Goal: Information Seeking & Learning: Learn about a topic

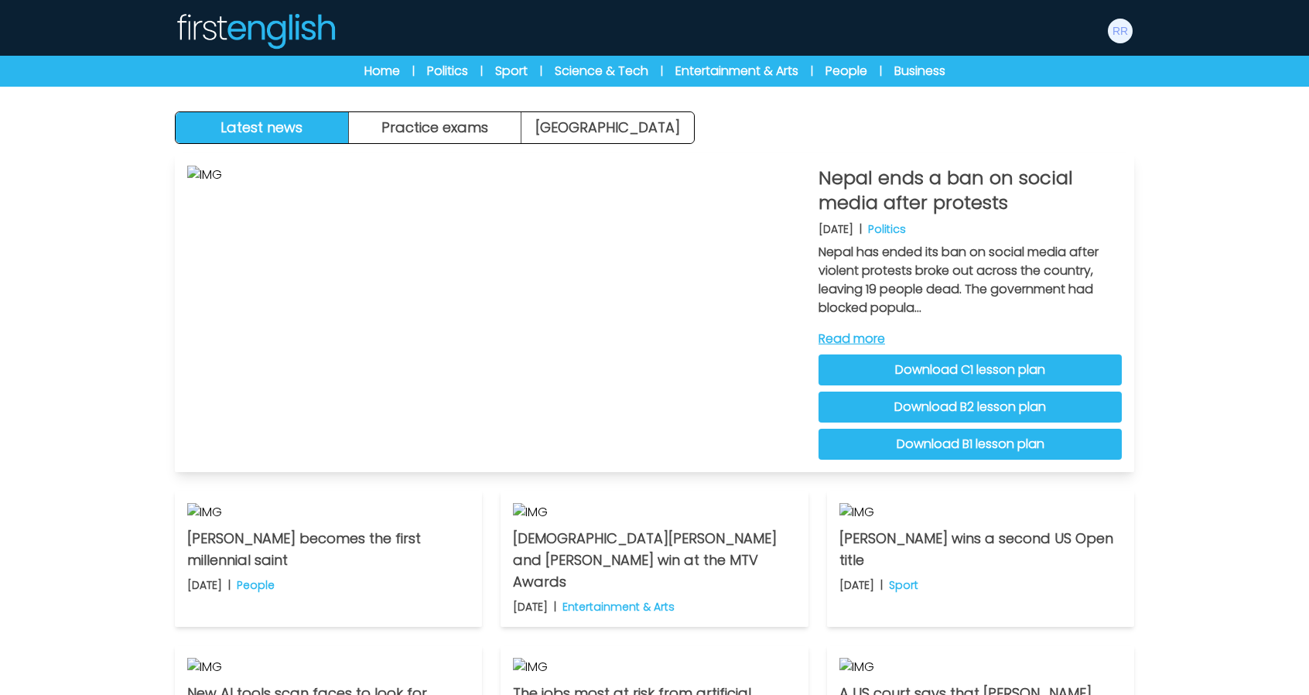
click at [840, 335] on link "Read more" at bounding box center [970, 339] width 303 height 19
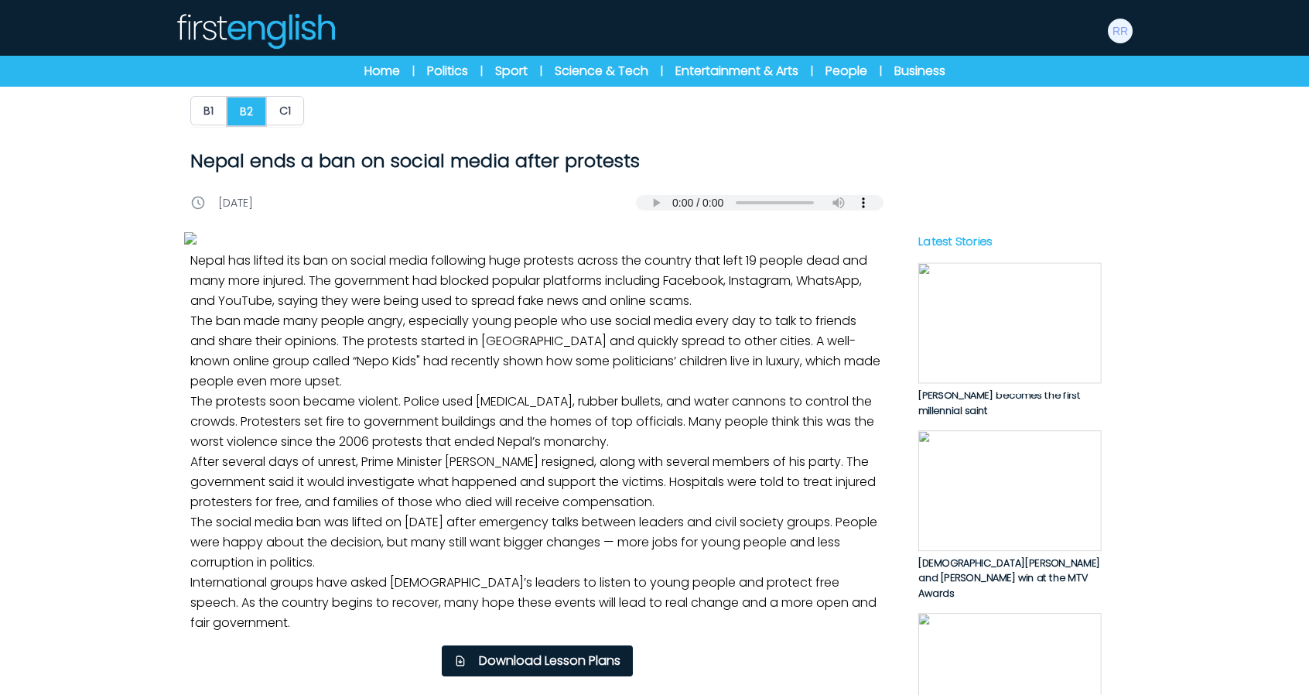
click at [215, 22] on img at bounding box center [255, 30] width 161 height 37
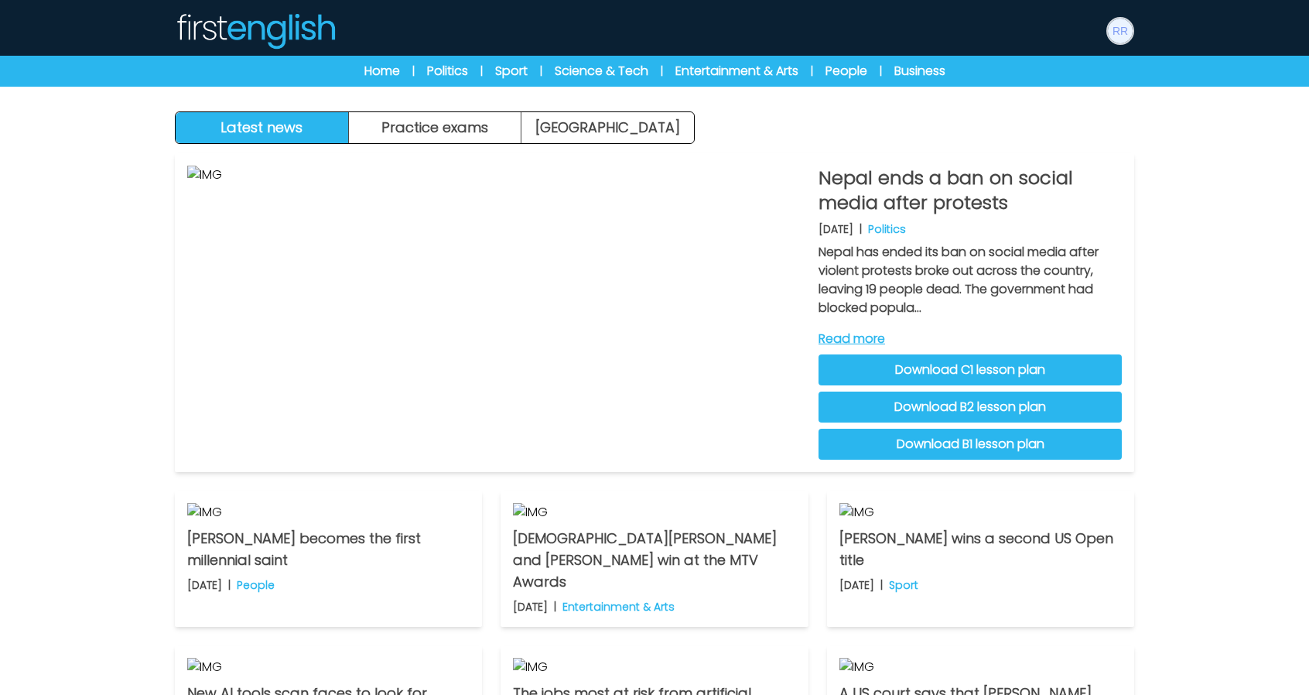
click at [1122, 26] on img at bounding box center [1120, 31] width 25 height 25
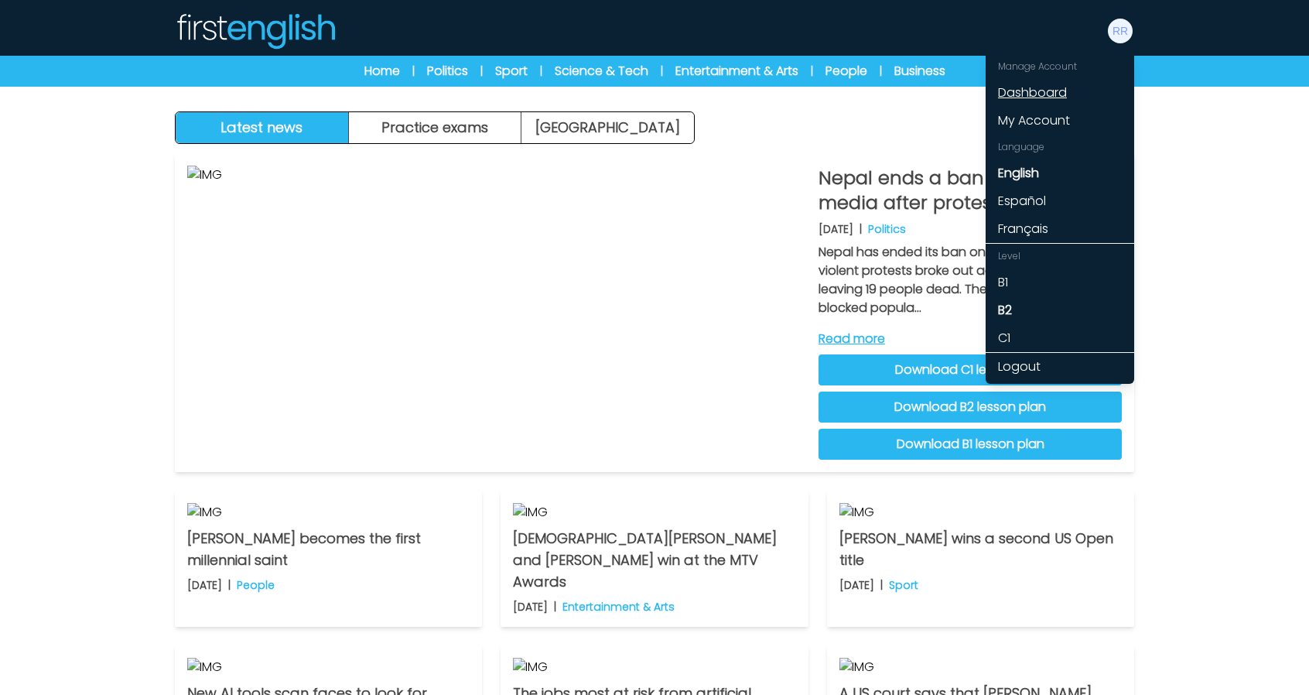
click at [1050, 95] on link "Dashboard" at bounding box center [1060, 93] width 149 height 28
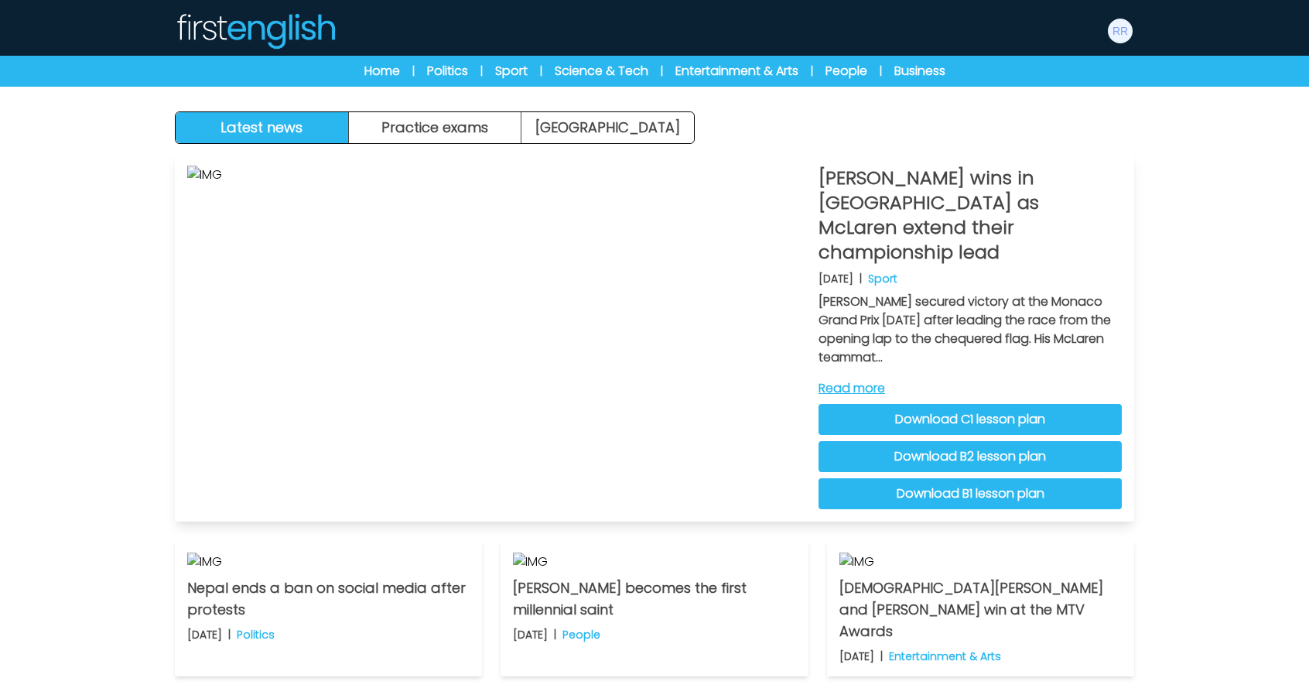
click at [853, 379] on link "Read more" at bounding box center [970, 388] width 303 height 19
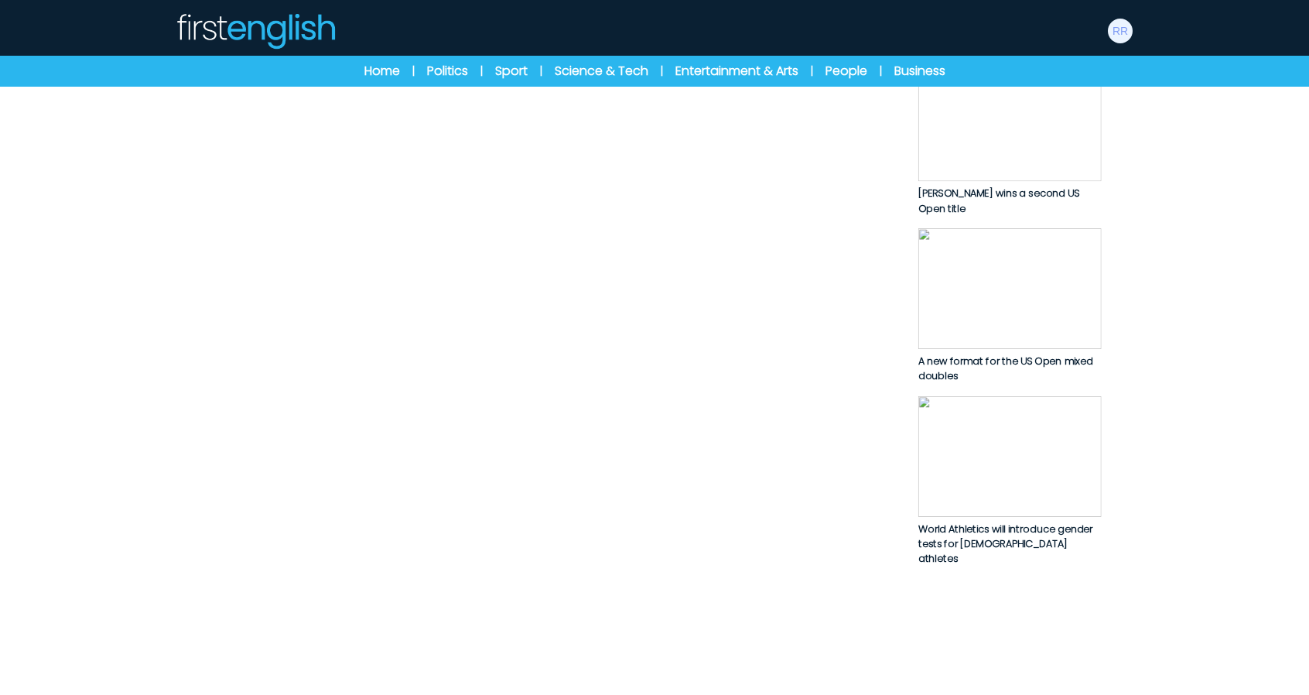
scroll to position [450, 0]
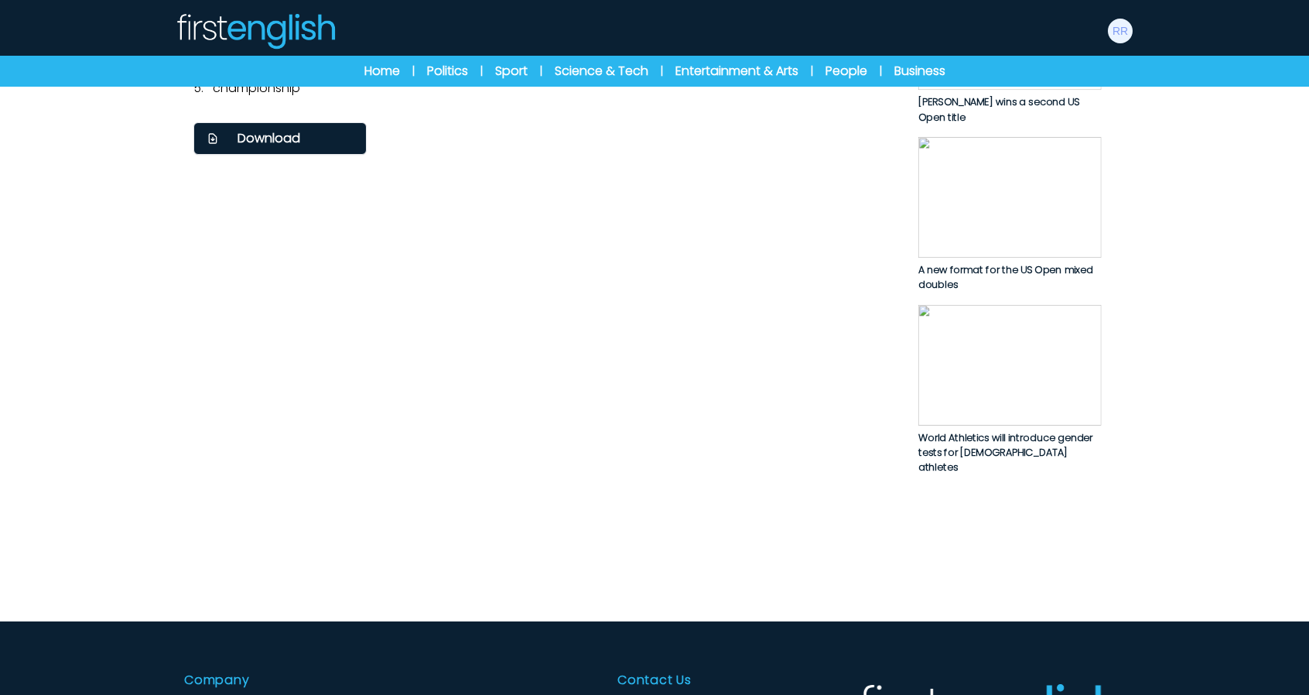
scroll to position [1083, 0]
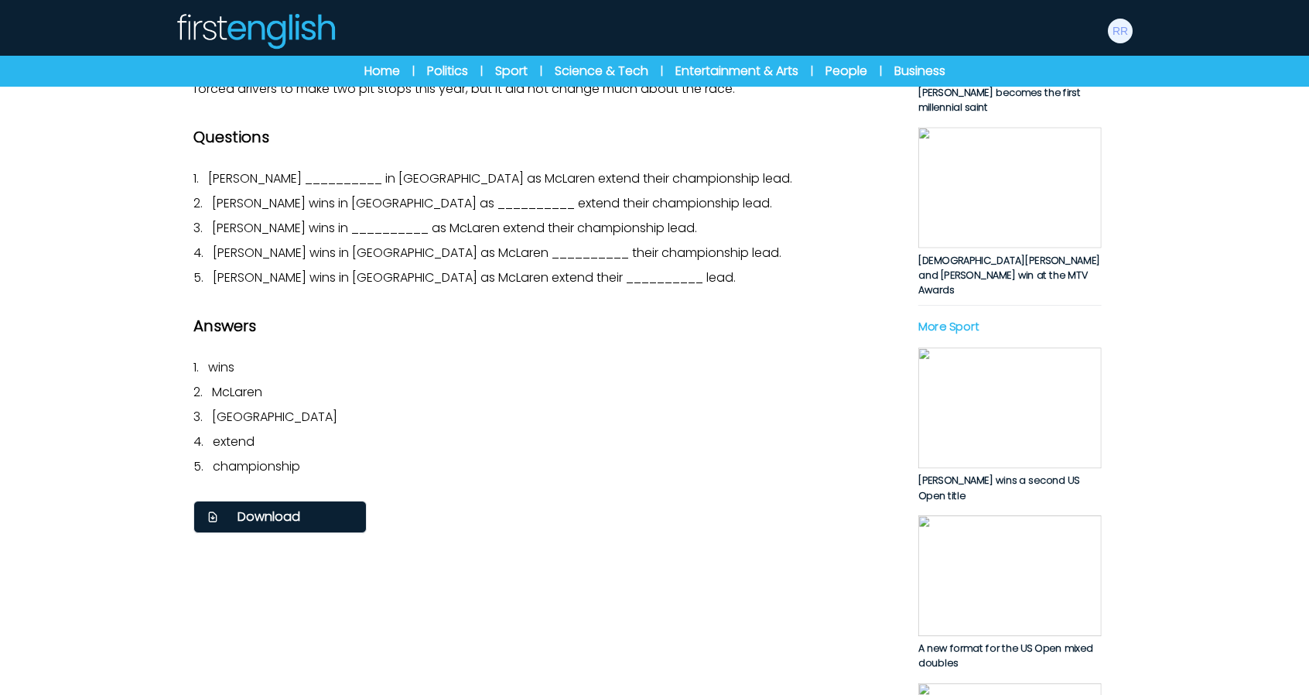
scroll to position [464, 0]
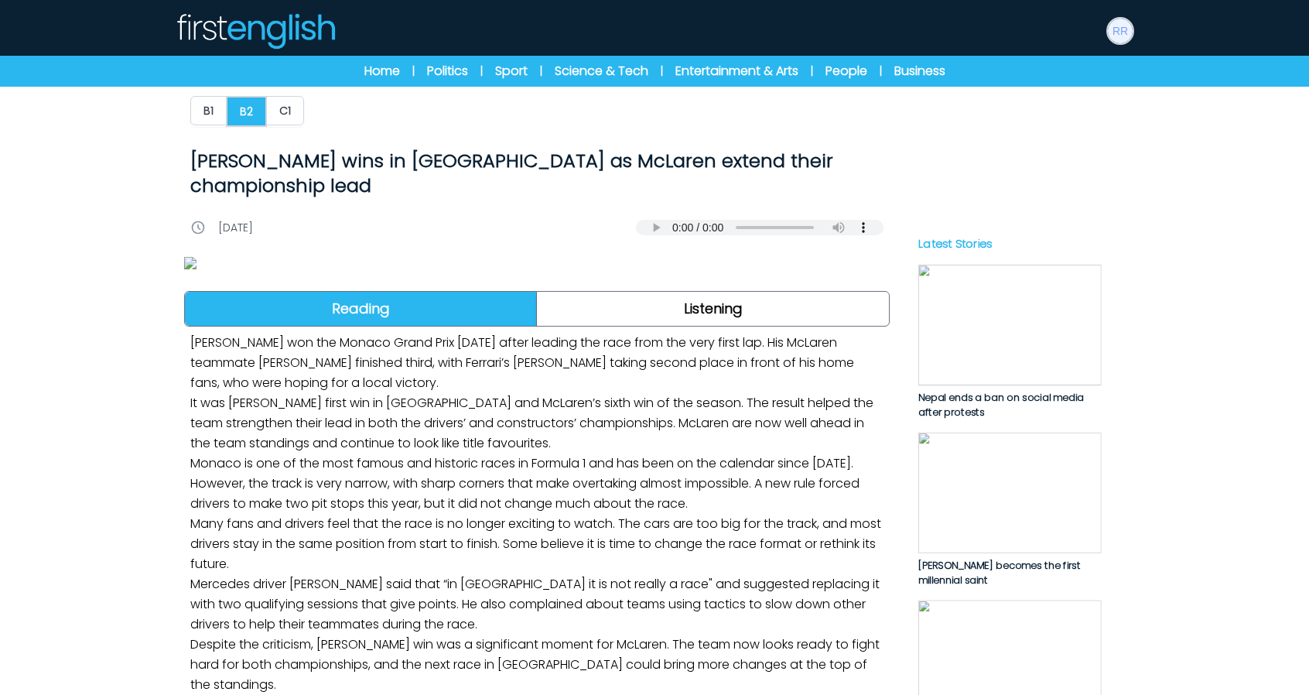
click at [1118, 27] on img at bounding box center [1120, 31] width 25 height 25
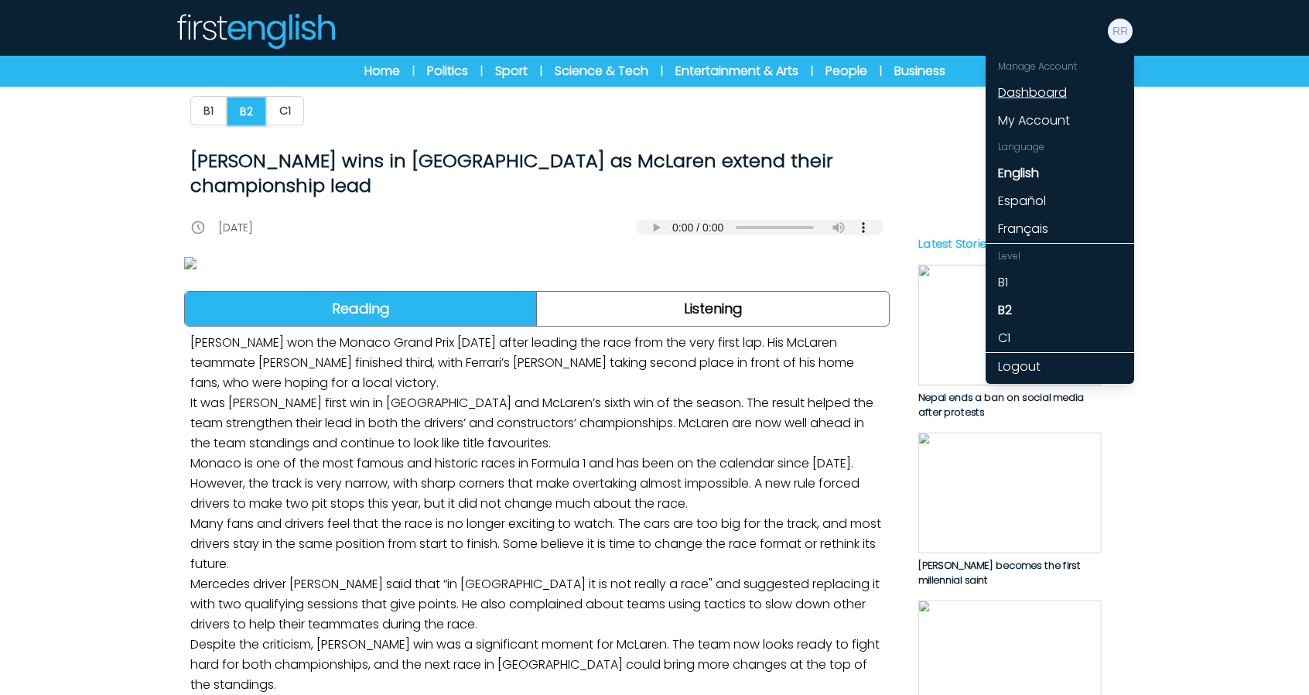
click at [1026, 90] on link "Dashboard" at bounding box center [1060, 93] width 149 height 28
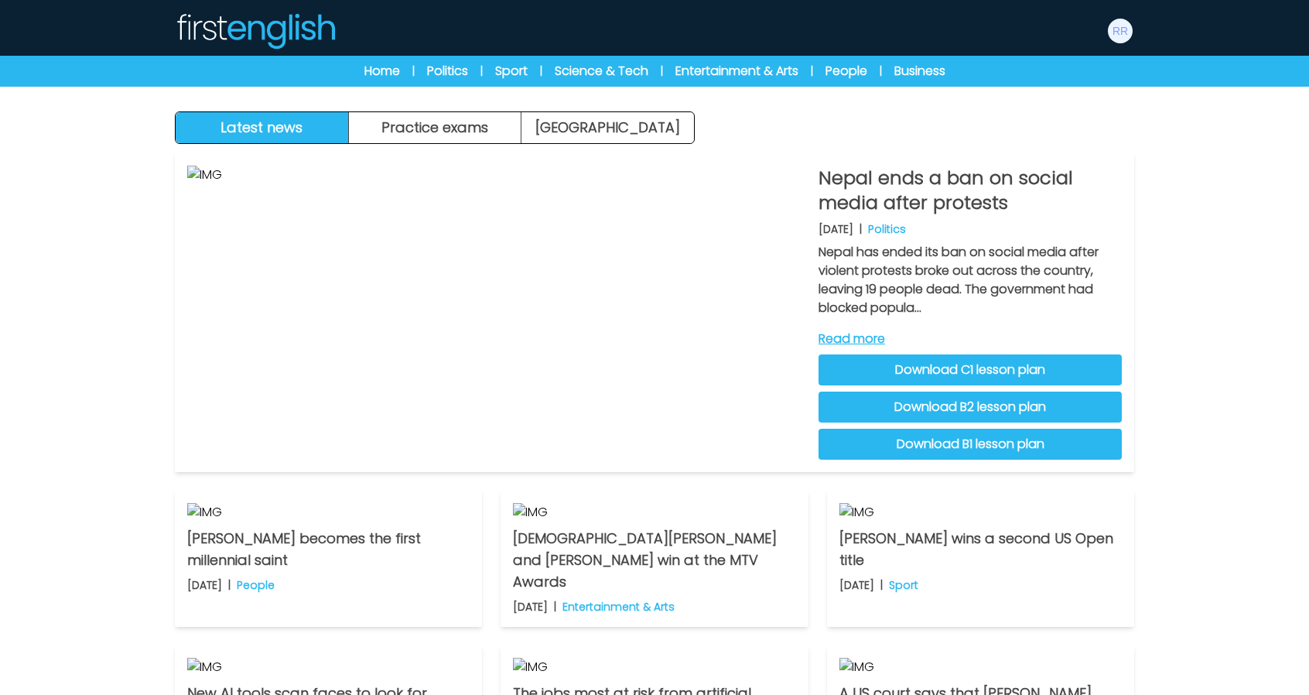
click at [230, 24] on img at bounding box center [255, 30] width 161 height 37
click at [856, 333] on link "Read more" at bounding box center [970, 339] width 303 height 19
click at [190, 32] on img at bounding box center [255, 30] width 161 height 37
click at [1125, 27] on img at bounding box center [1120, 31] width 25 height 25
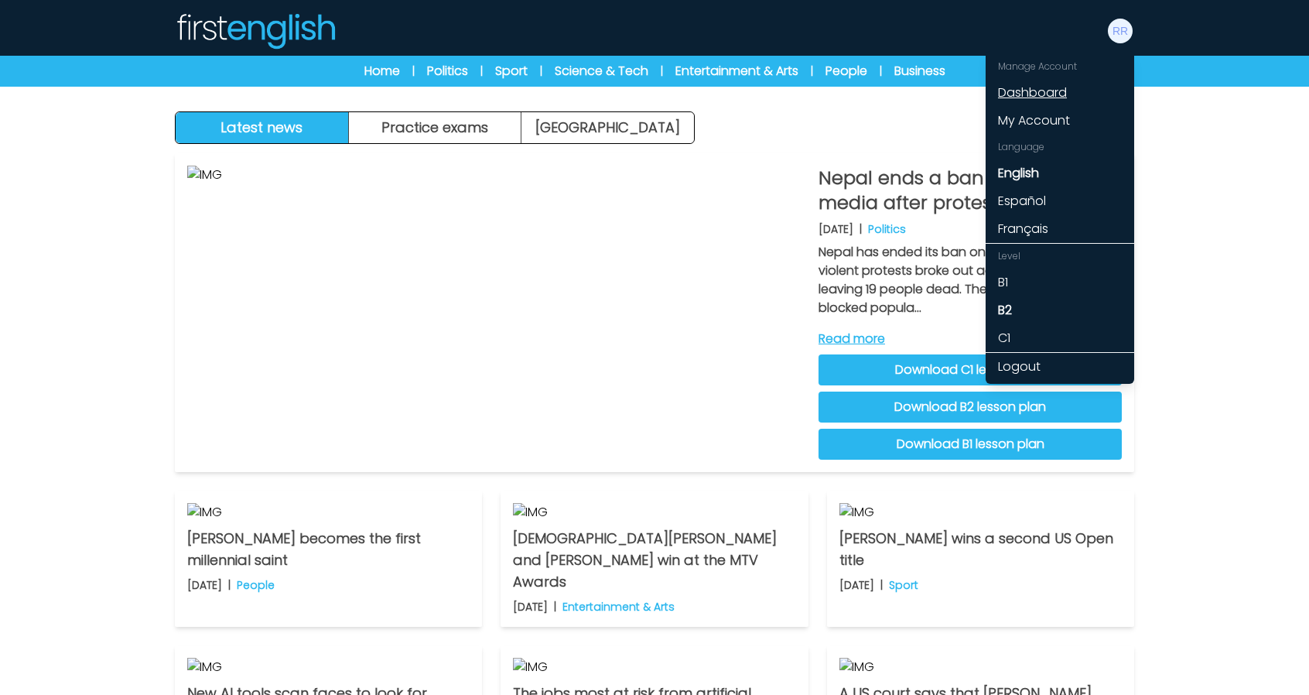
click at [1067, 87] on link "Dashboard" at bounding box center [1060, 93] width 149 height 28
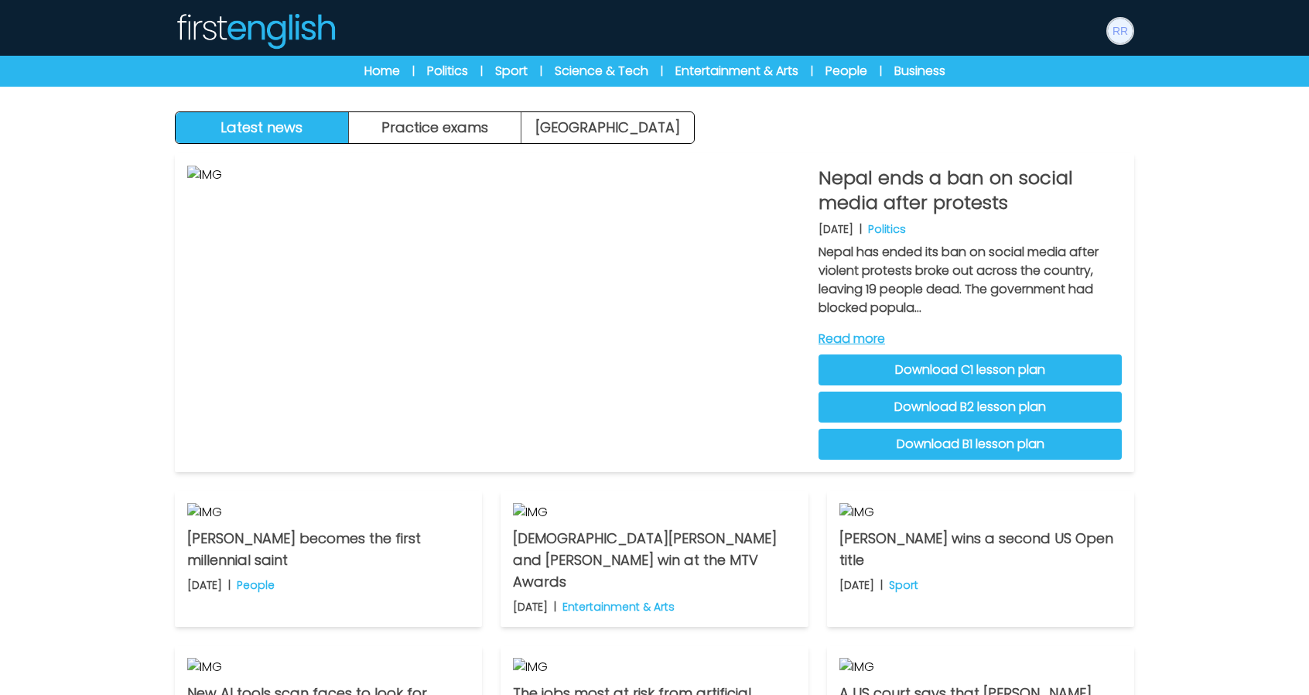
click at [1127, 29] on img at bounding box center [1120, 31] width 25 height 25
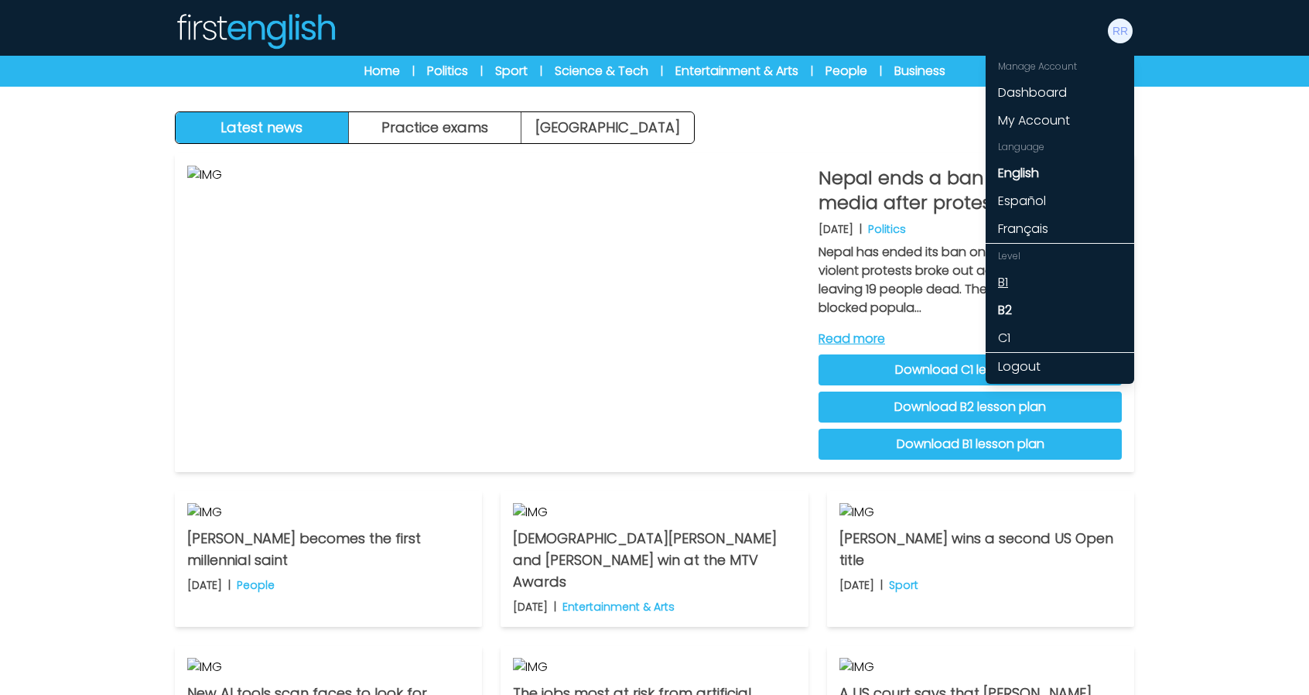
click at [1014, 278] on link "B1" at bounding box center [1060, 283] width 149 height 28
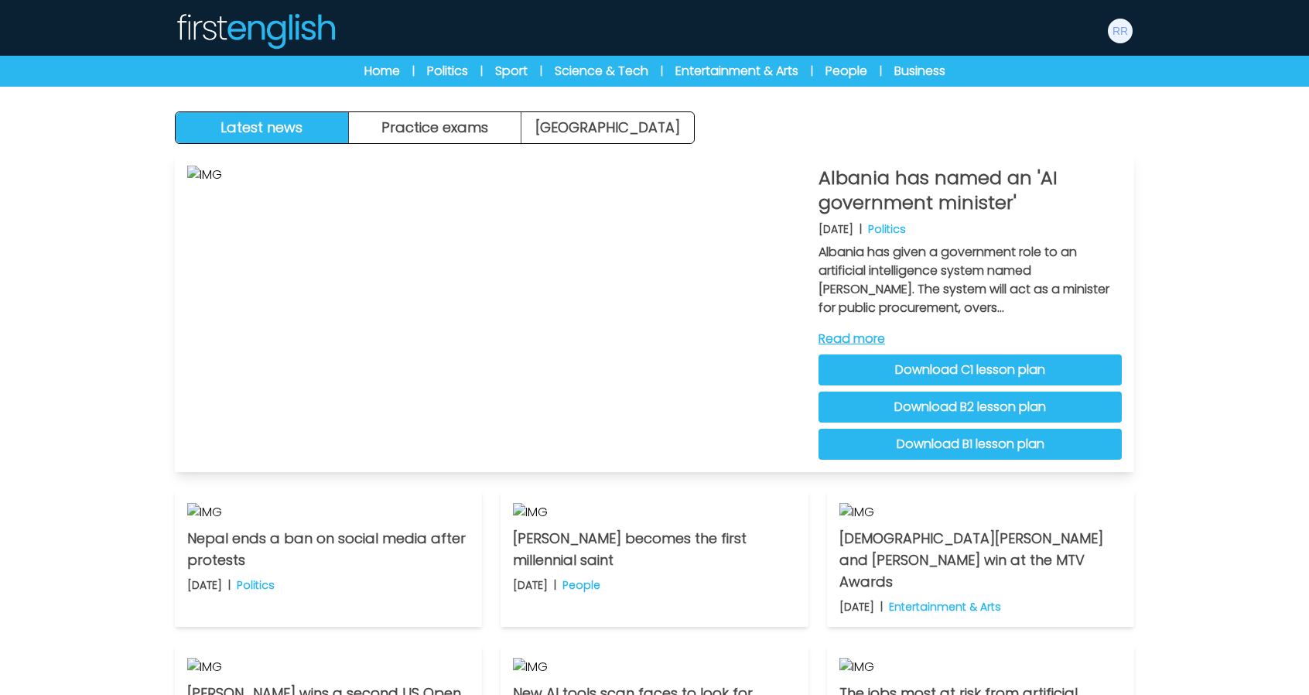
click at [847, 337] on link "Read more" at bounding box center [970, 339] width 303 height 19
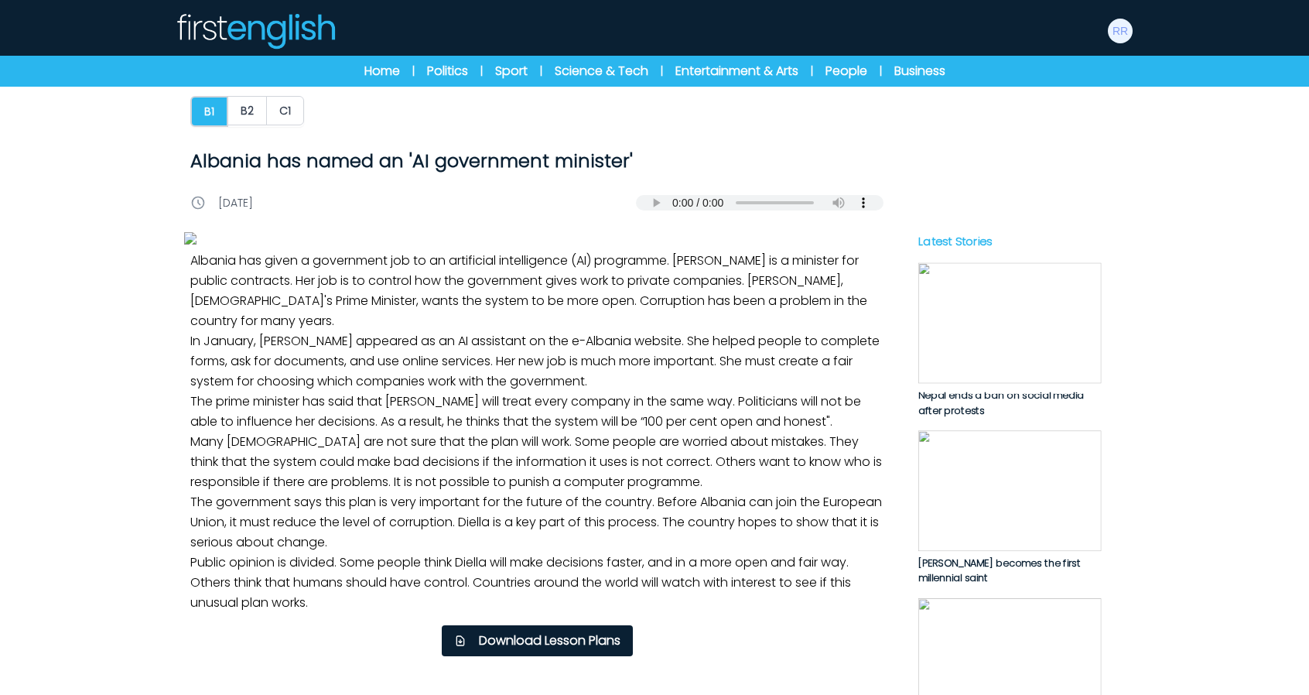
click at [288, 35] on img at bounding box center [255, 30] width 161 height 37
